Goal: Information Seeking & Learning: Learn about a topic

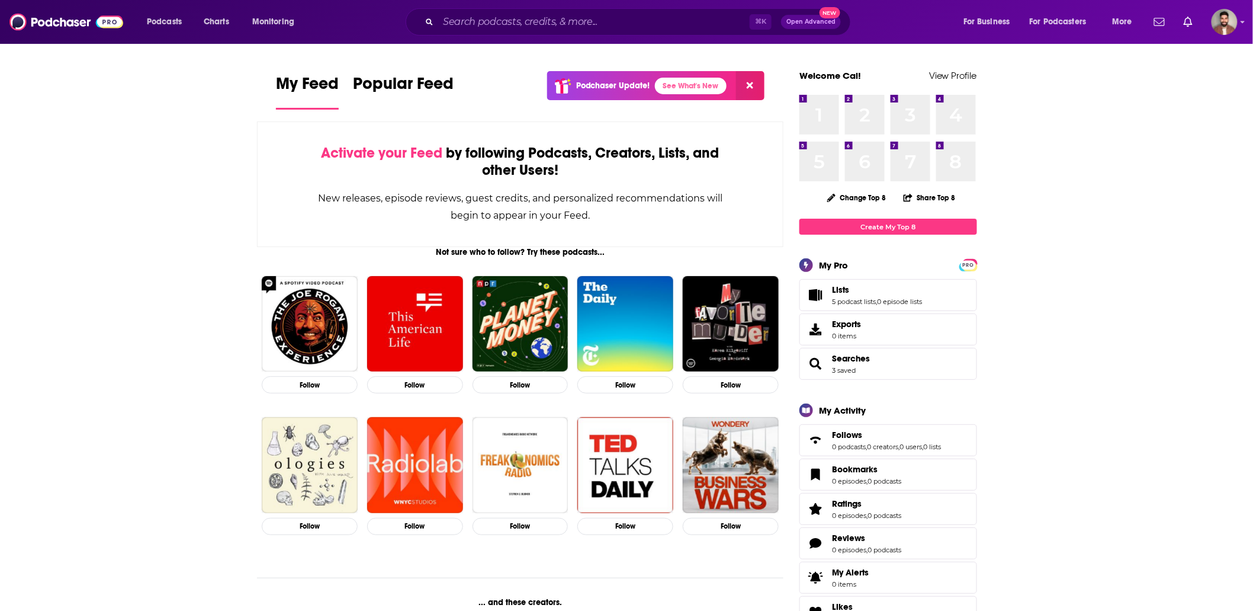
click at [514, 26] on input "Search podcasts, credits, & more..." at bounding box center [594, 21] width 312 height 19
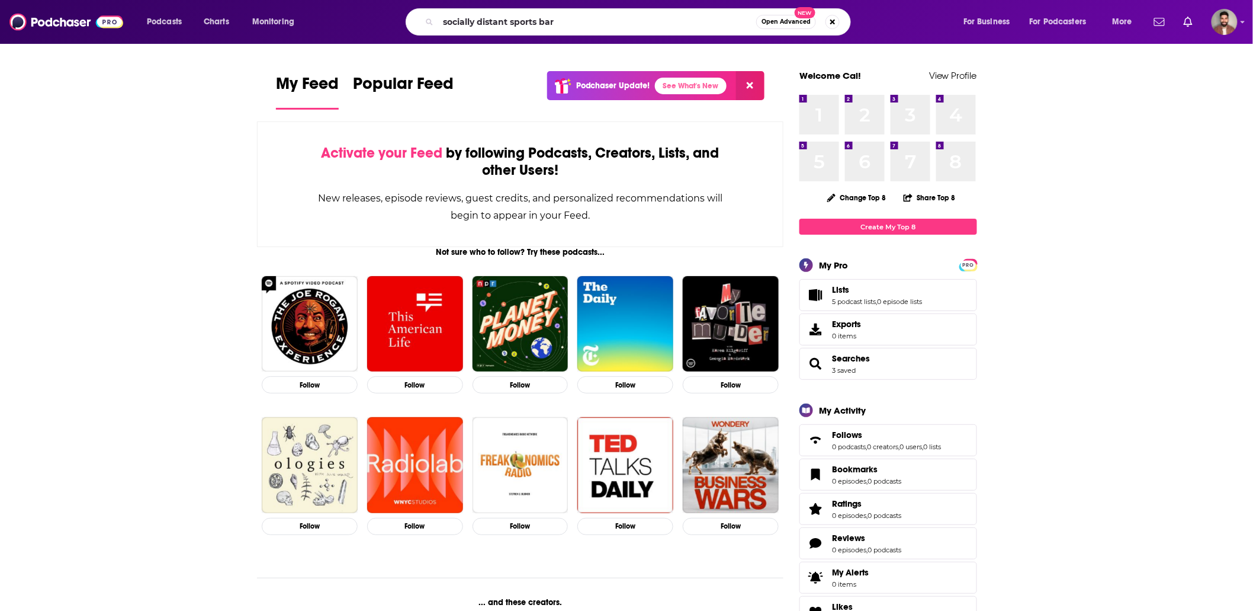
type input "socially distant sports bar"
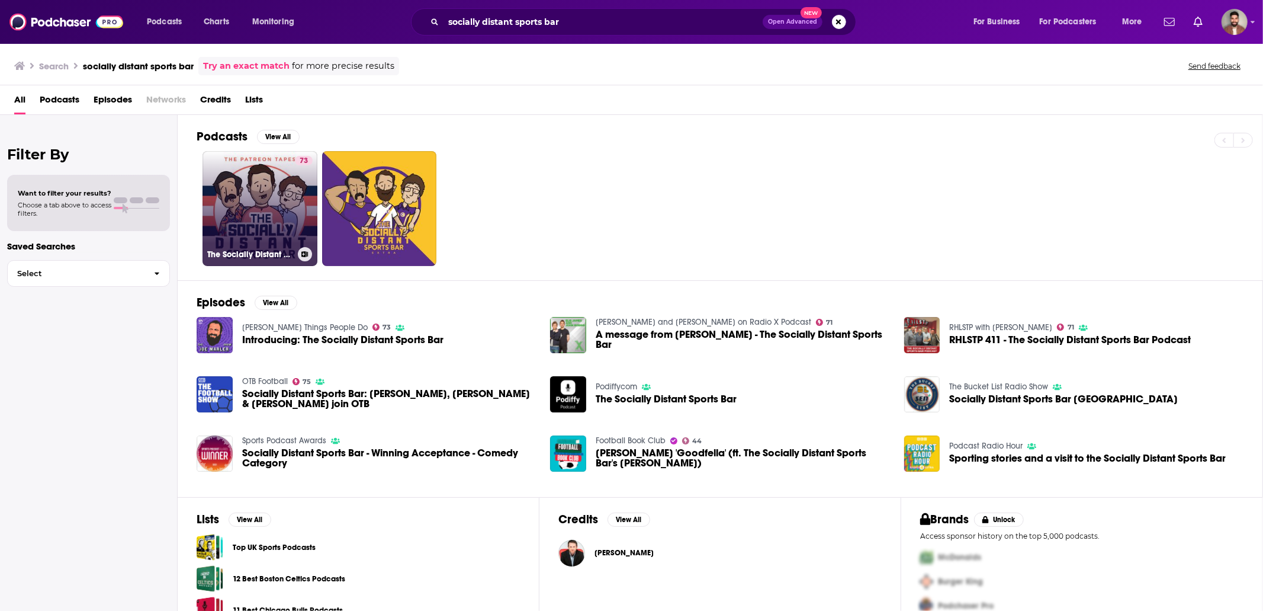
click at [268, 208] on link "73 The Socially Distant Sports Bar" at bounding box center [260, 208] width 115 height 115
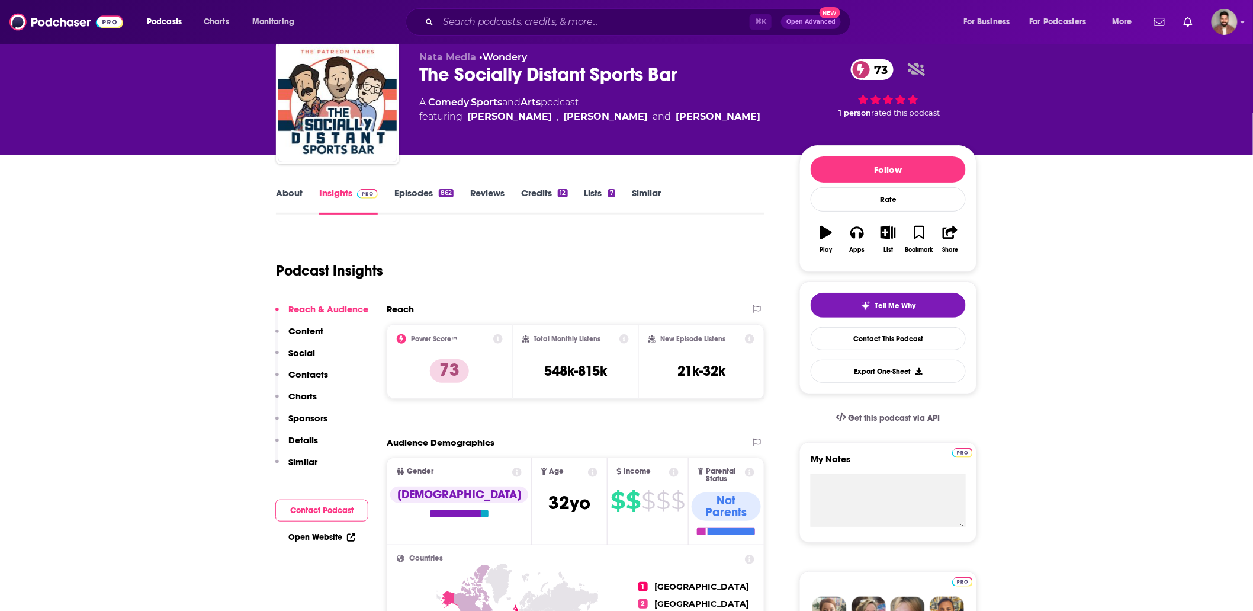
scroll to position [37, 0]
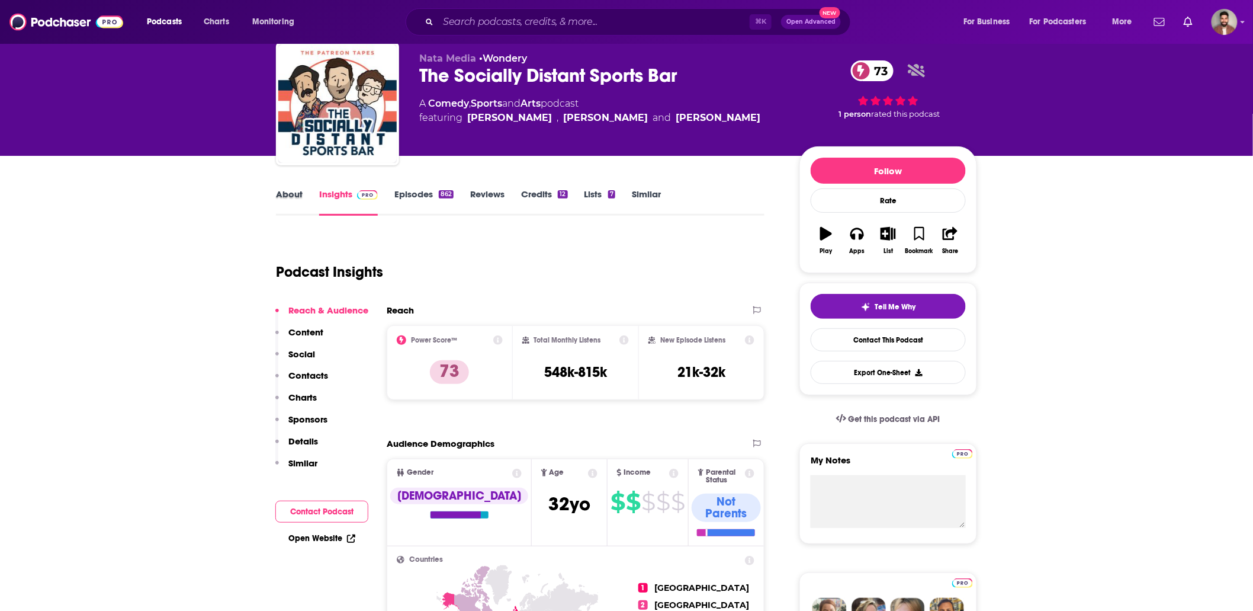
click at [310, 197] on div "About" at bounding box center [297, 201] width 43 height 27
click at [300, 195] on link "About" at bounding box center [289, 201] width 27 height 27
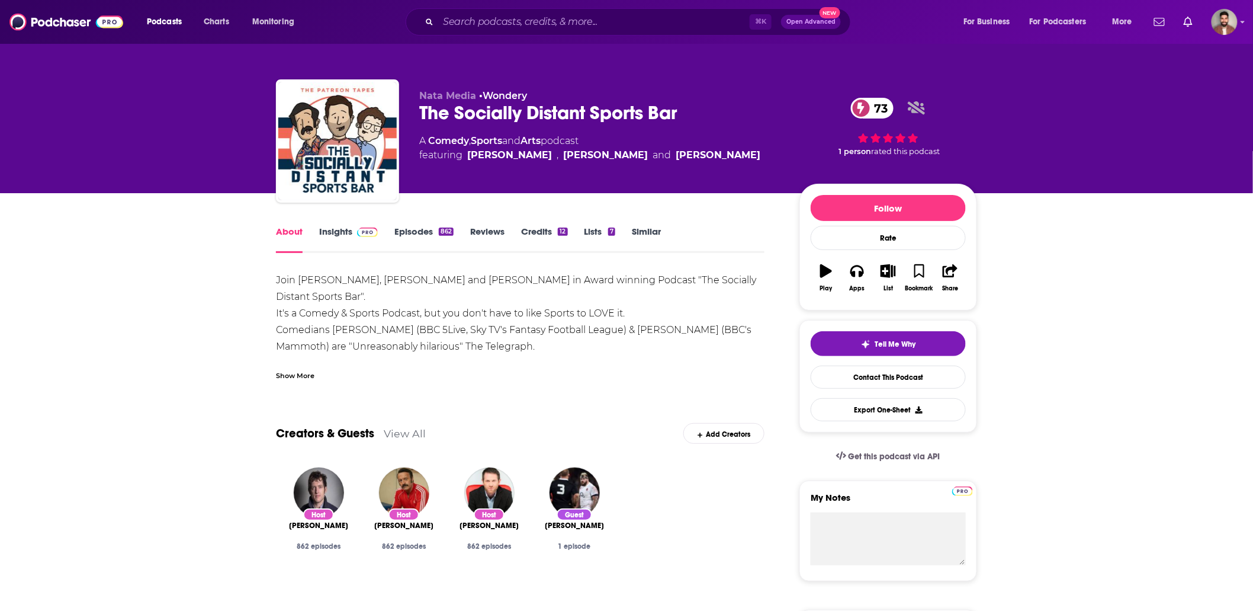
click at [300, 374] on div "Show More" at bounding box center [295, 374] width 38 height 11
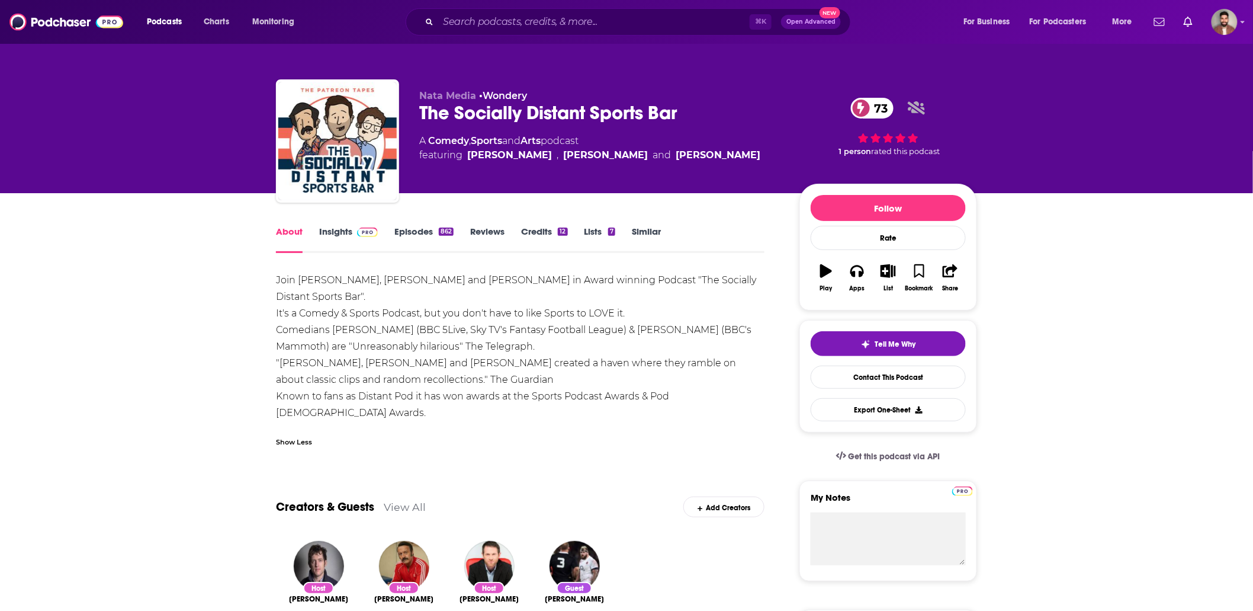
click at [293, 440] on div "Show Less" at bounding box center [294, 440] width 36 height 11
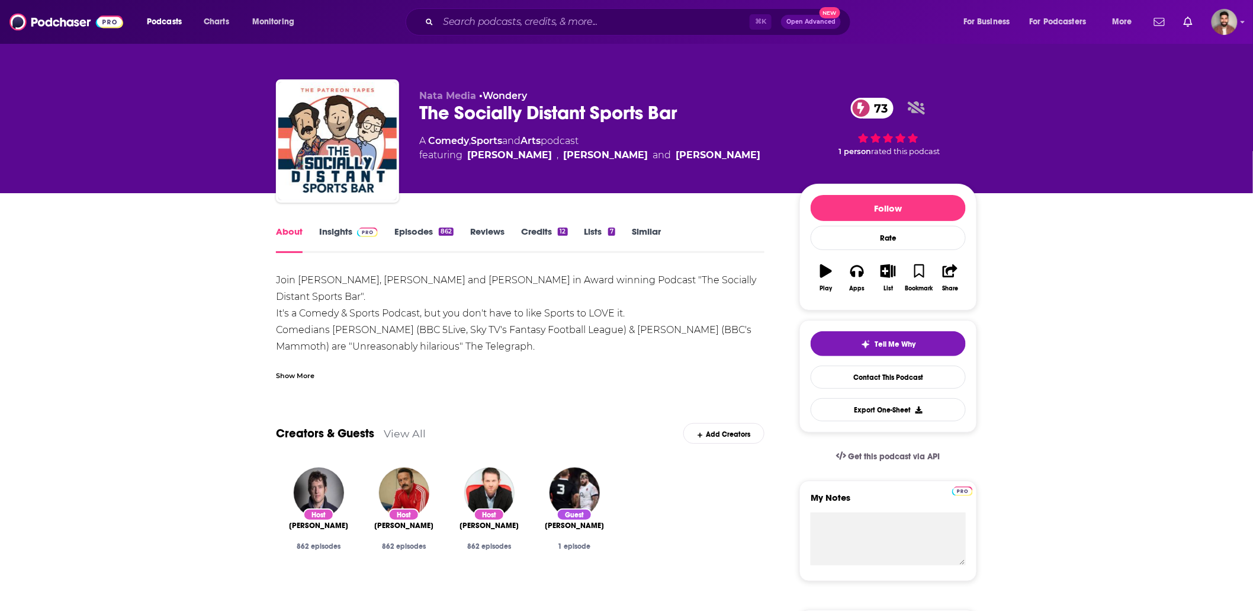
click at [290, 374] on div "Show More" at bounding box center [295, 374] width 38 height 11
